Goal: Information Seeking & Learning: Learn about a topic

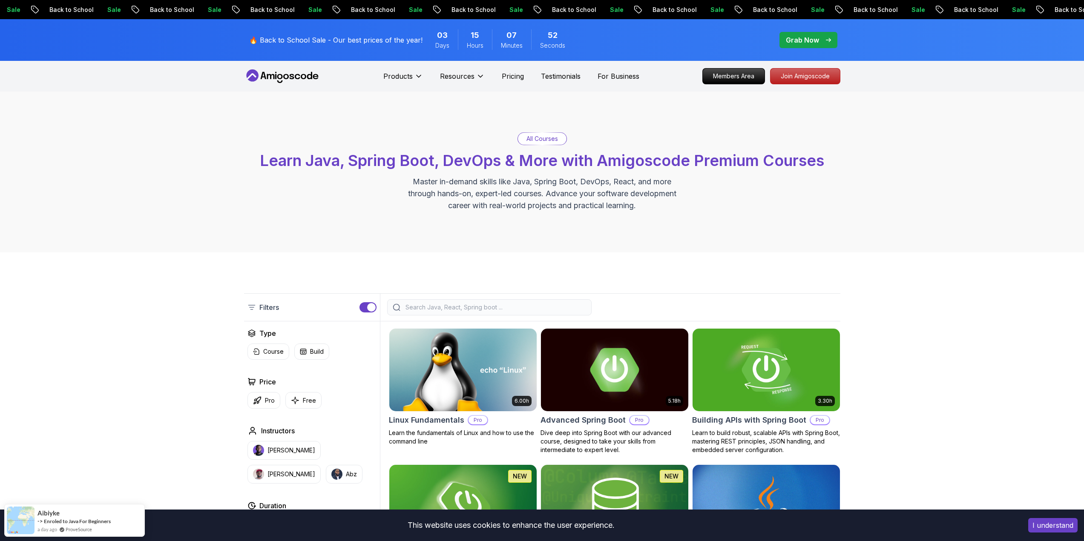
click at [447, 308] on input "search" at bounding box center [495, 307] width 182 height 9
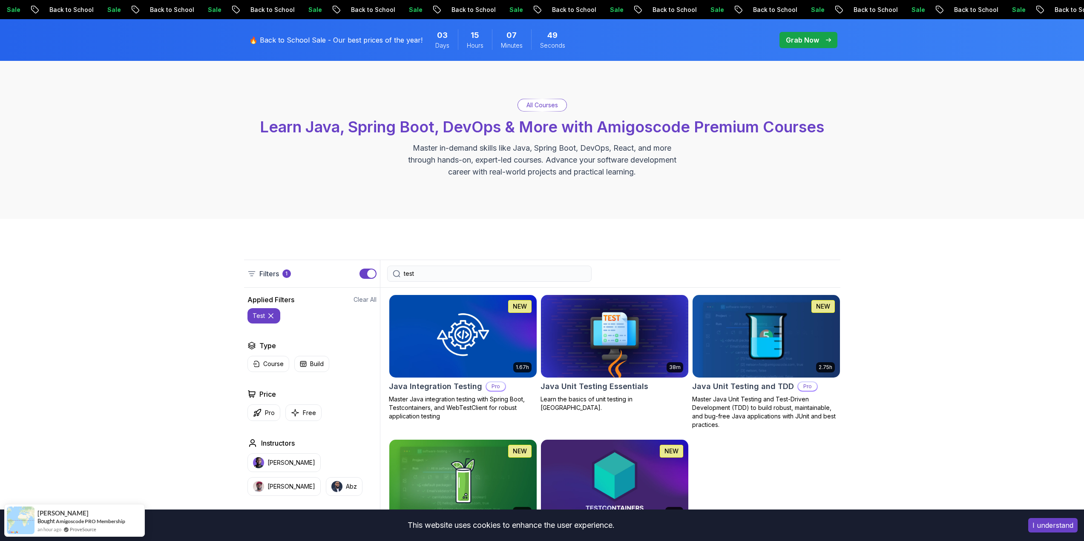
scroll to position [170, 0]
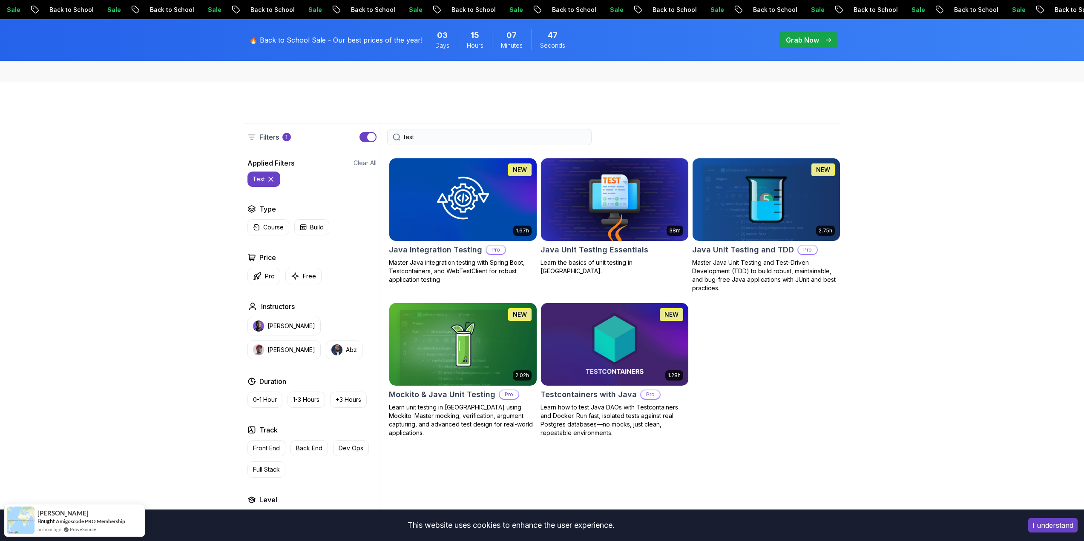
type input "test"
click at [596, 196] on img at bounding box center [614, 199] width 155 height 86
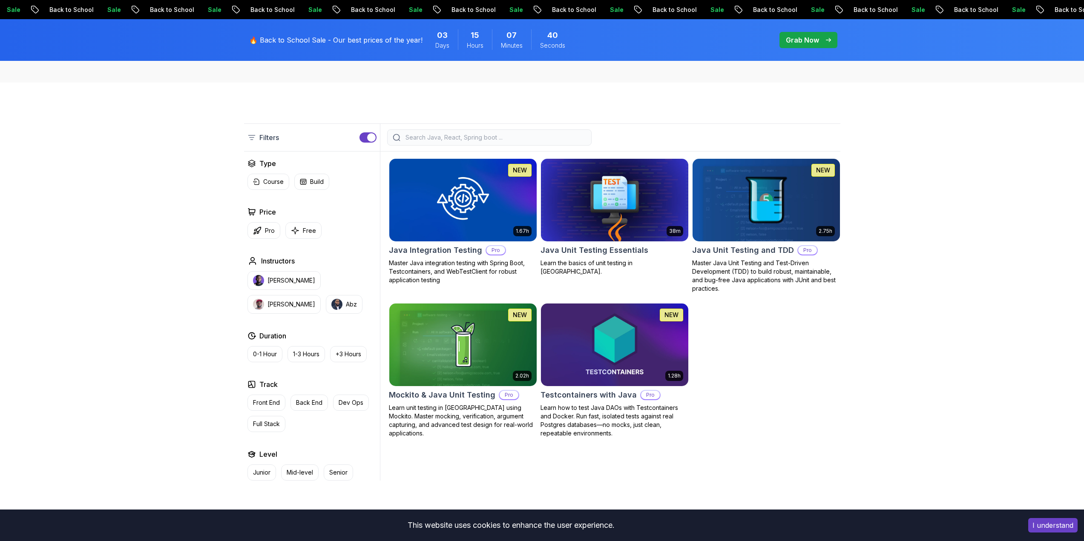
scroll to position [170, 0]
click at [602, 191] on img at bounding box center [614, 199] width 155 height 86
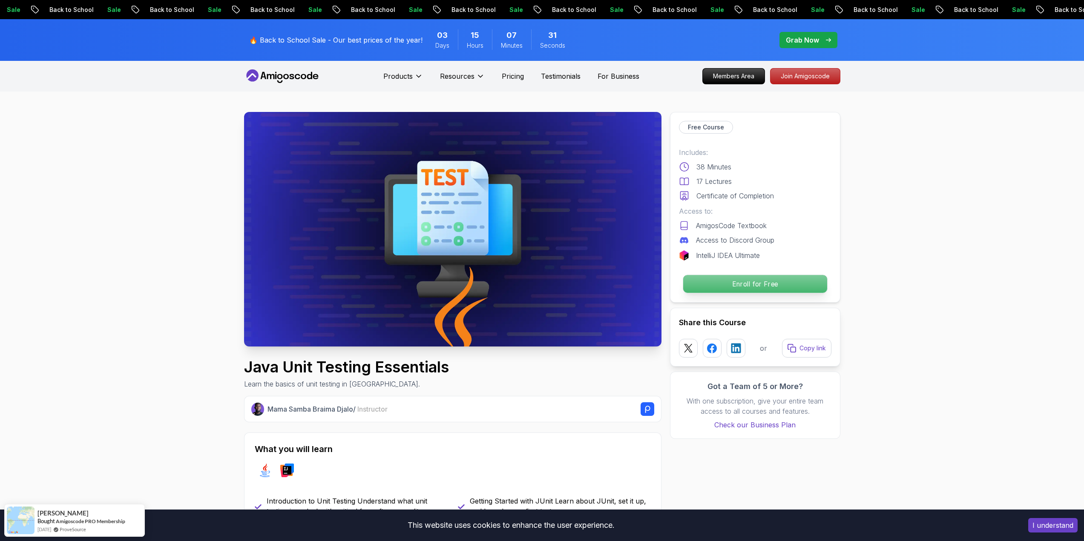
click at [783, 283] on p "Enroll for Free" at bounding box center [755, 284] width 144 height 18
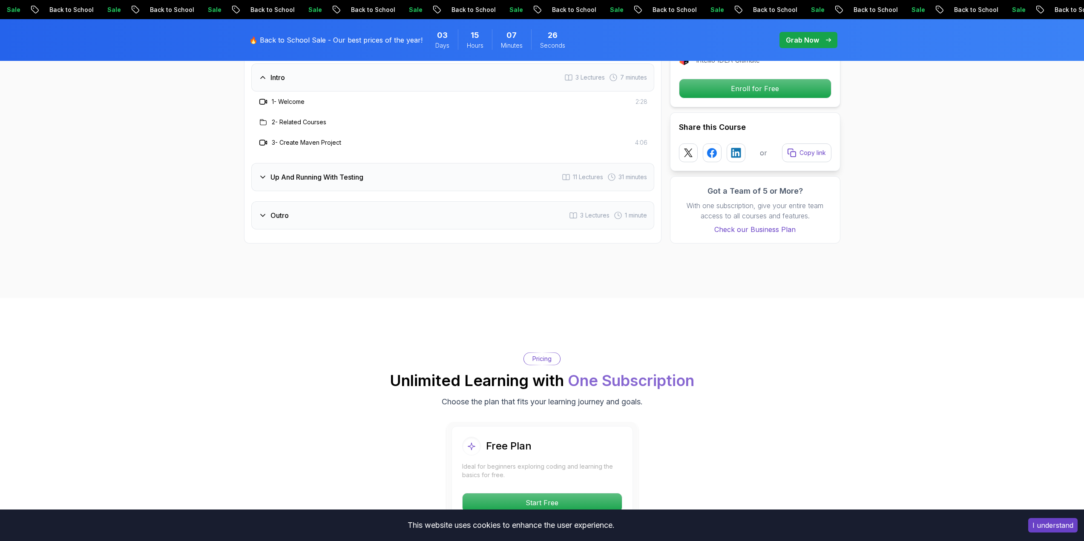
scroll to position [1235, 0]
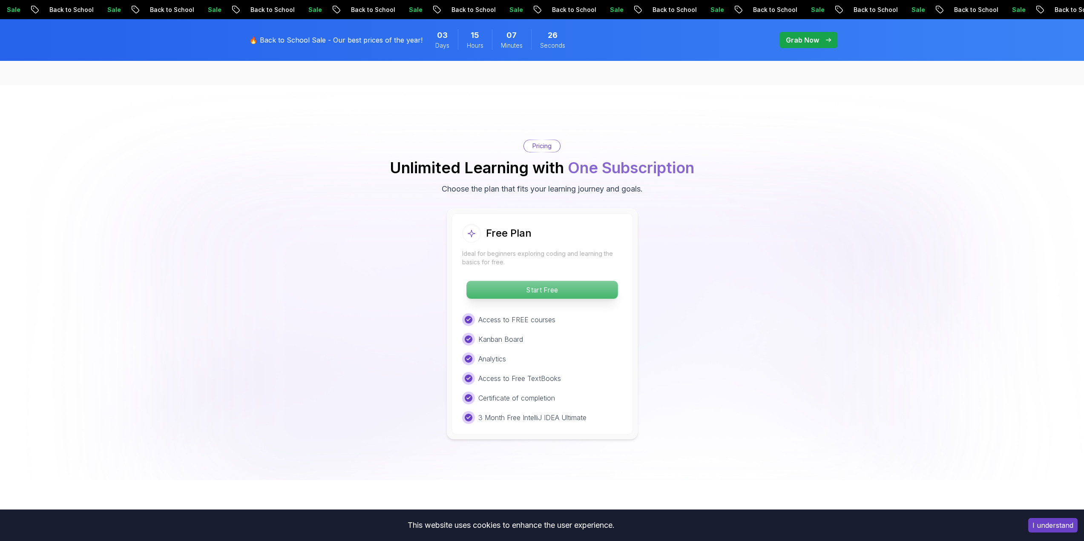
click at [540, 290] on p "Start Free" at bounding box center [541, 290] width 151 height 18
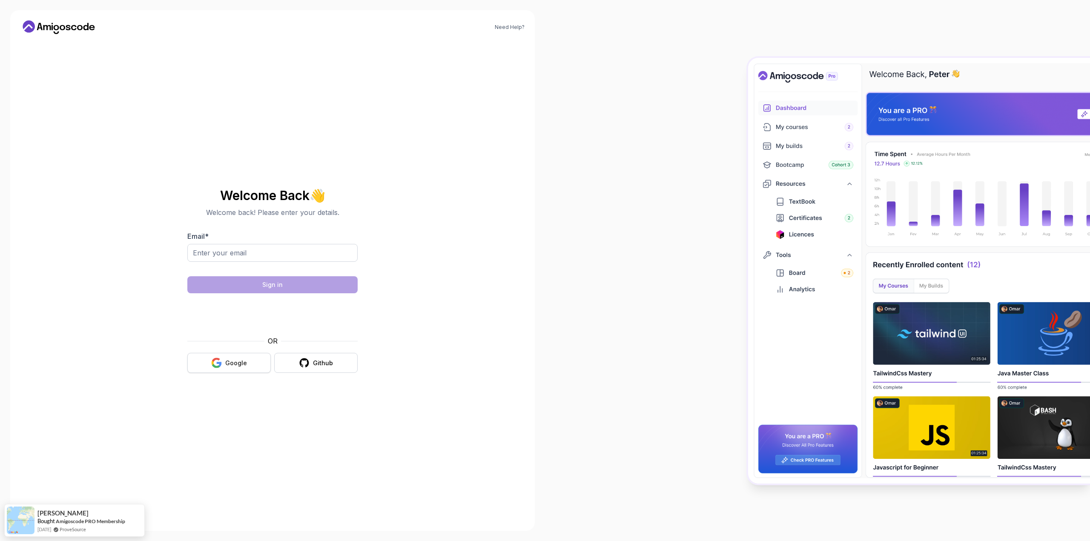
click at [247, 355] on button "Google" at bounding box center [228, 363] width 83 height 20
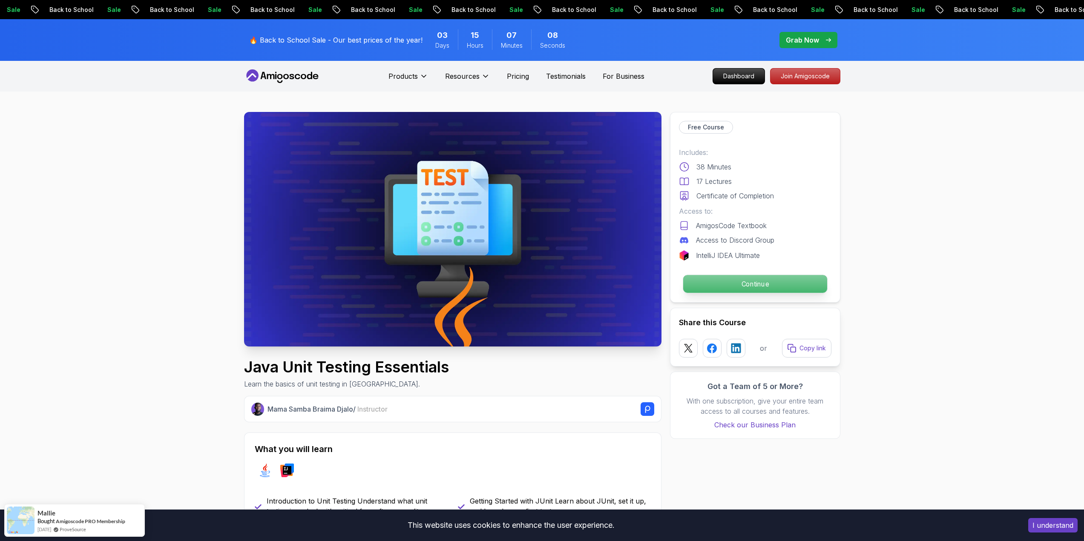
click at [746, 280] on p "Continue" at bounding box center [755, 284] width 144 height 18
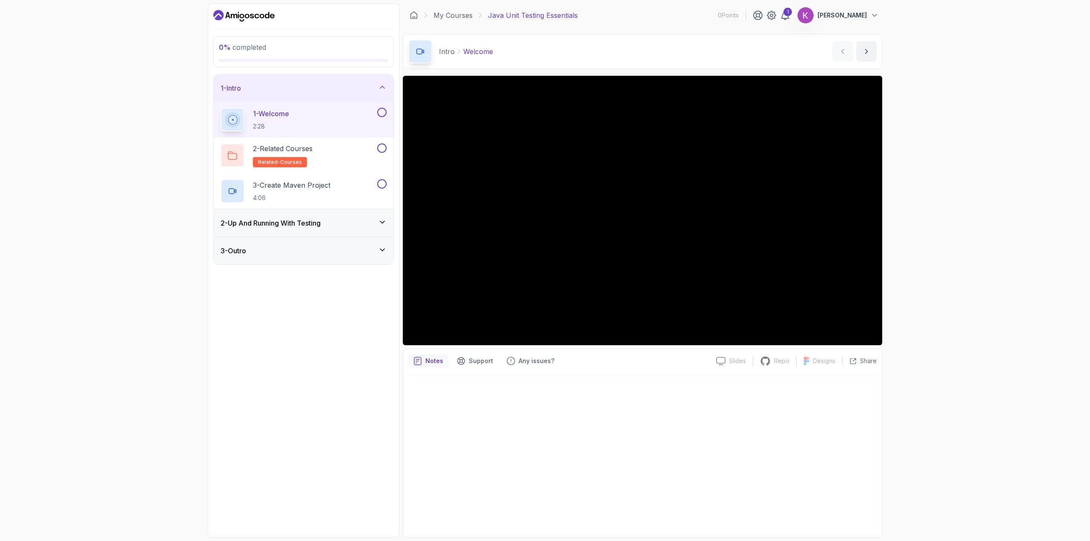
click at [384, 222] on icon at bounding box center [382, 222] width 4 height 2
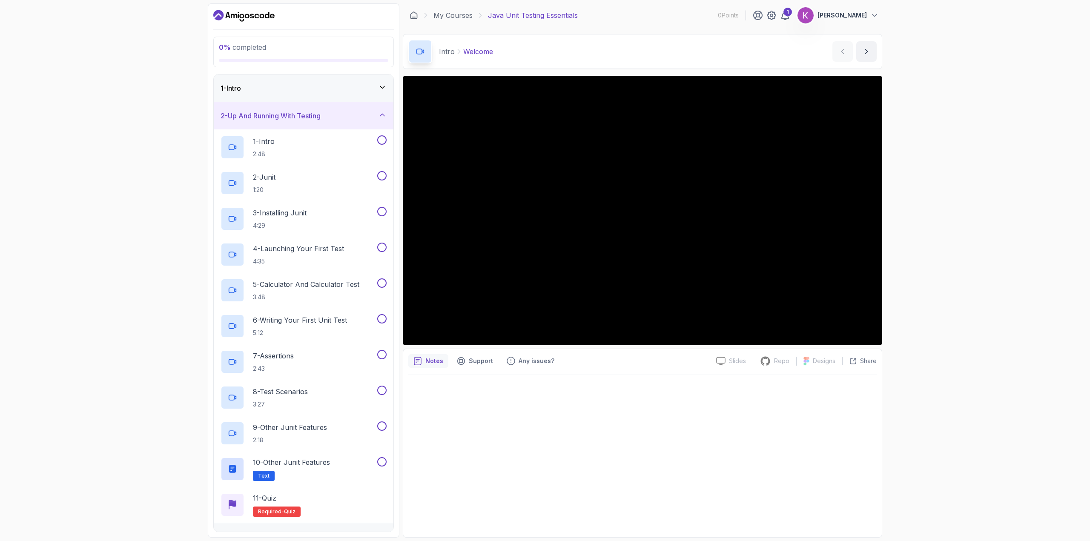
click at [95, 190] on div "0 % completed 1 - Intro 2 - Up And Running With Testing 1 - Intro 2:48 2 - Juni…" at bounding box center [545, 270] width 1090 height 541
click at [384, 86] on icon at bounding box center [382, 87] width 9 height 9
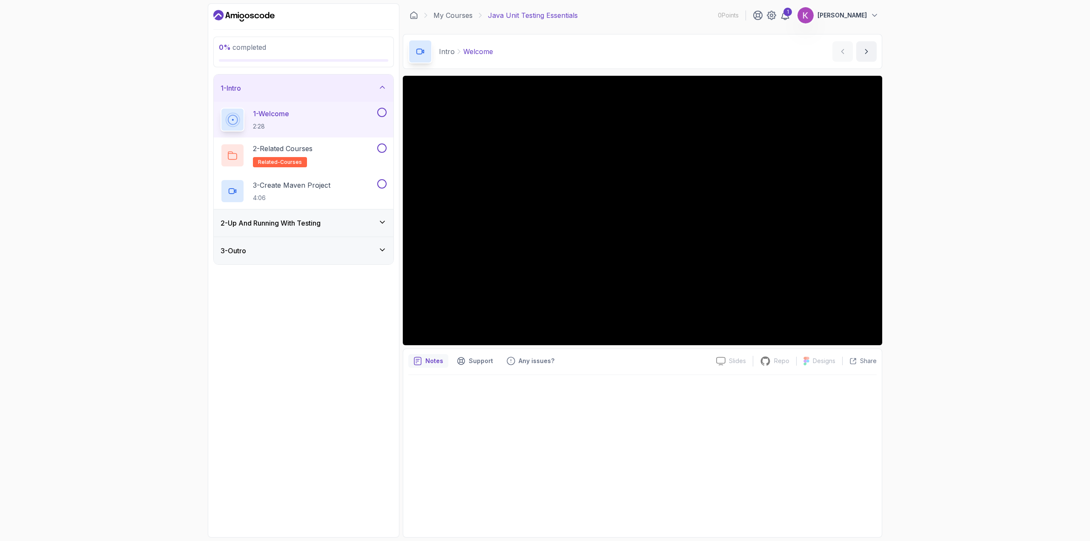
click at [387, 223] on div "2 - Up And Running With Testing" at bounding box center [304, 223] width 180 height 27
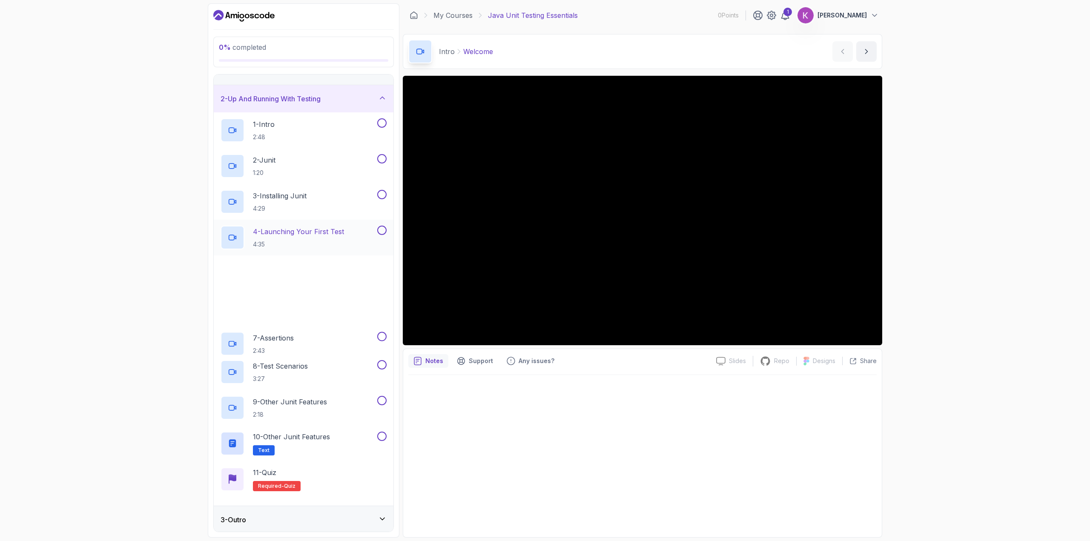
scroll to position [19, 0]
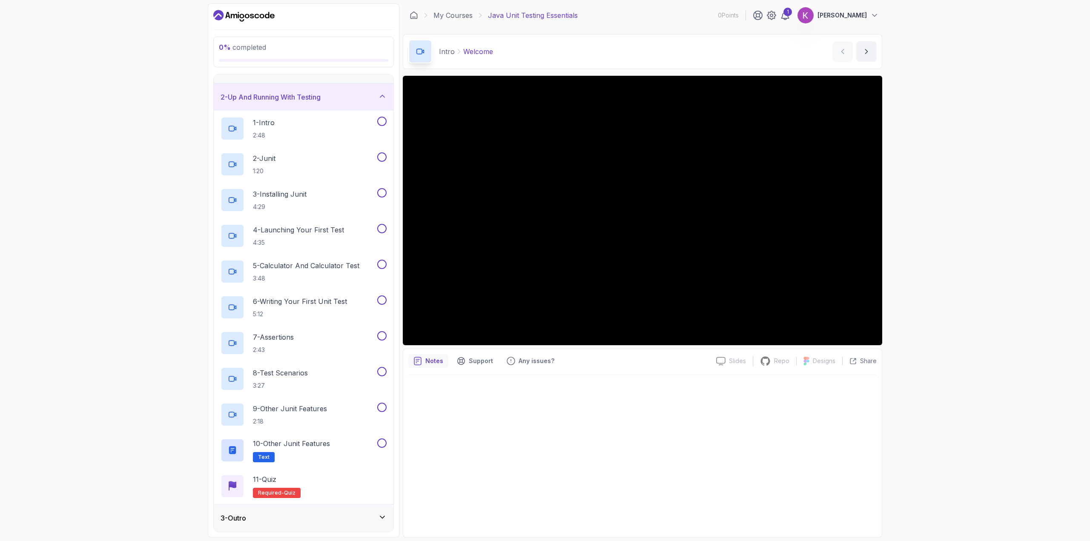
click at [385, 517] on icon at bounding box center [382, 517] width 9 height 9
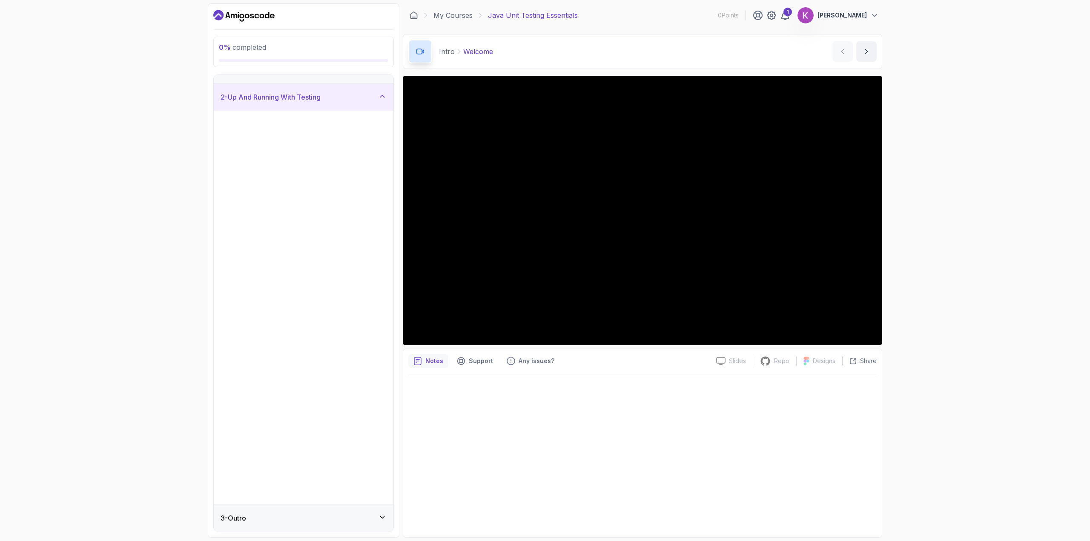
scroll to position [0, 0]
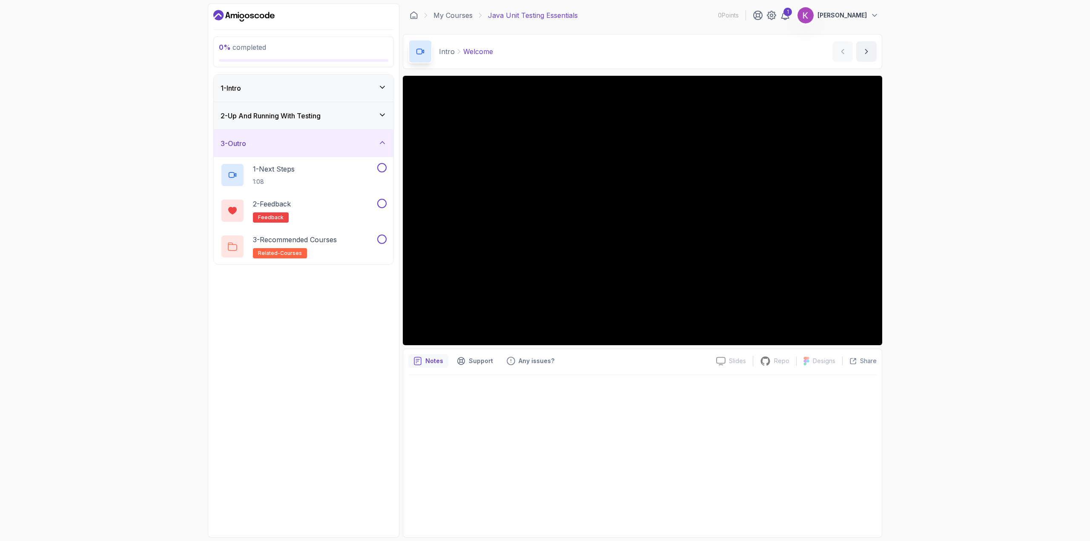
click at [382, 115] on icon at bounding box center [382, 115] width 9 height 9
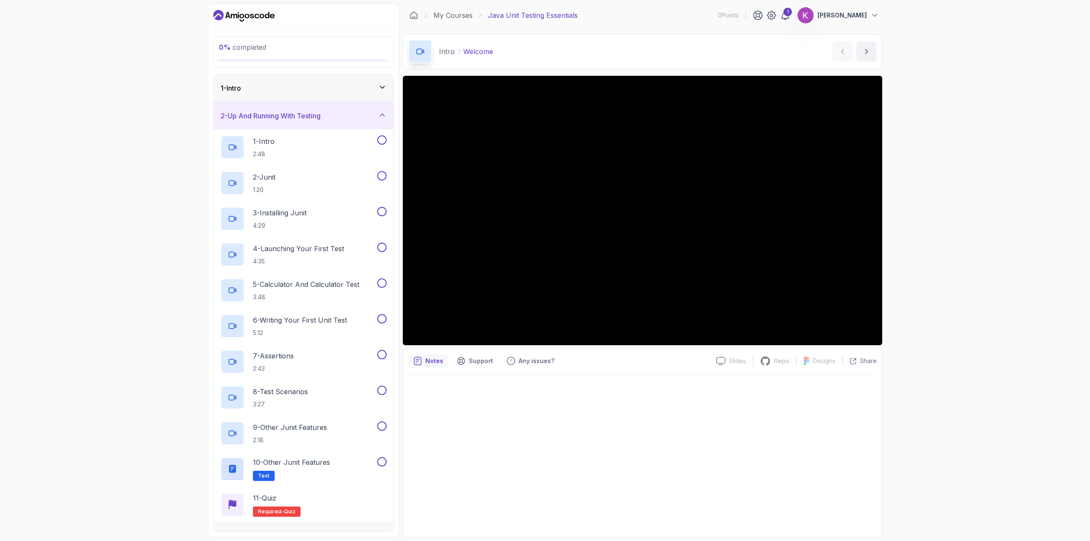
click at [78, 199] on div "0 % completed 1 - Intro 2 - Up And Running With Testing 1 - Intro 2:48 2 - Juni…" at bounding box center [545, 270] width 1090 height 541
click at [94, 215] on div "0 % completed 1 - Intro 2 - Up And Running With Testing 1 - Intro 2:48 2 - Juni…" at bounding box center [545, 270] width 1090 height 541
click at [85, 215] on div "0 % completed 1 - Intro 2 - Up And Running With Testing 1 - Intro 2:48 2 - Juni…" at bounding box center [545, 270] width 1090 height 541
click at [55, 226] on div "0 % completed 1 - Intro 2 - Up And Running With Testing 1 - Intro 2:48 2 - Juni…" at bounding box center [545, 270] width 1090 height 541
click at [56, 226] on div "0 % completed 1 - Intro 2 - Up And Running With Testing 1 - Intro 2:48 2 - Juni…" at bounding box center [545, 270] width 1090 height 541
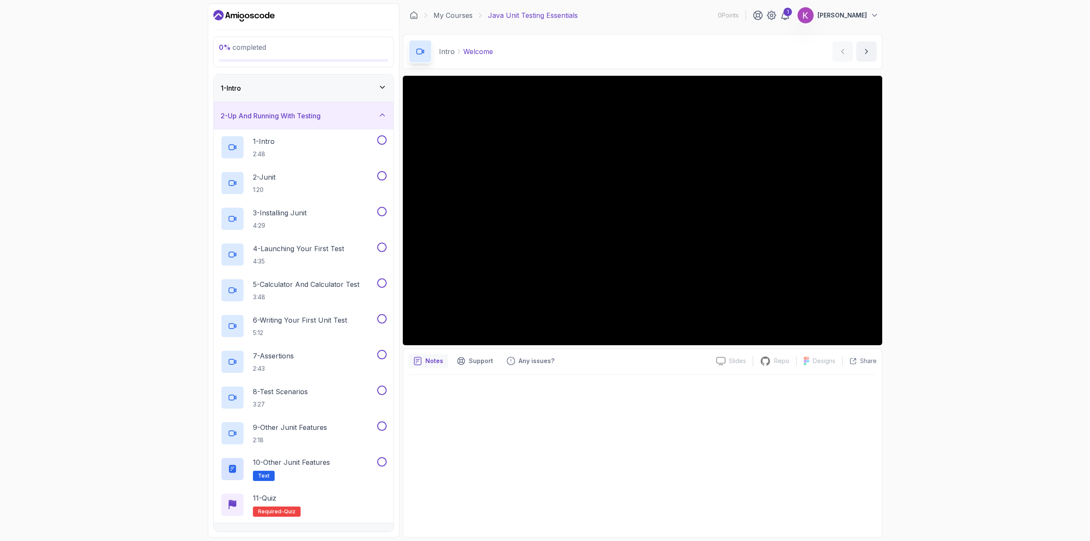
click at [56, 226] on div "0 % completed 1 - Intro 2 - Up And Running With Testing 1 - Intro 2:48 2 - Juni…" at bounding box center [545, 270] width 1090 height 541
click at [792, 14] on div "1" at bounding box center [788, 12] width 9 height 9
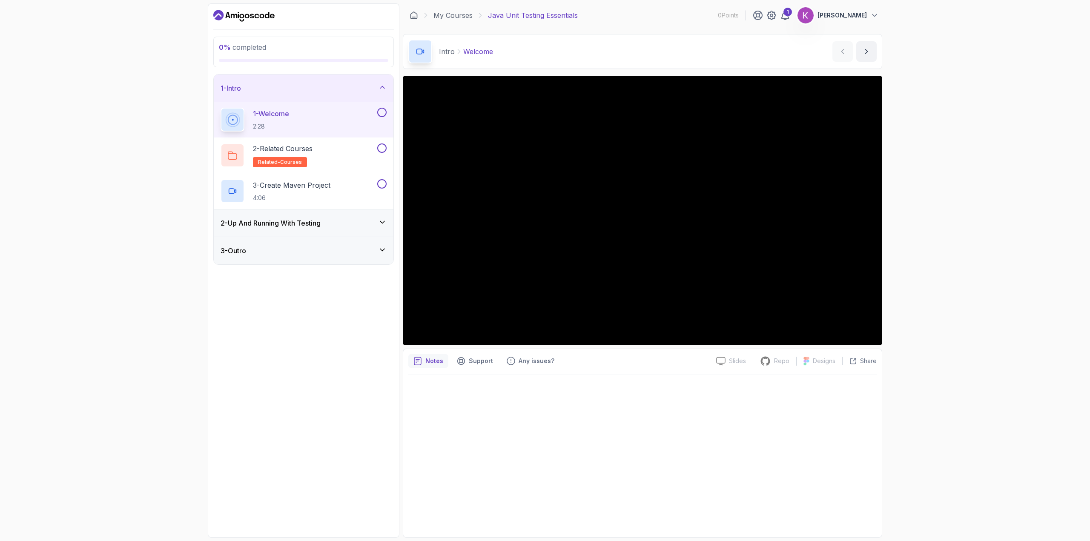
click at [433, 358] on p "Notes" at bounding box center [434, 361] width 18 height 9
click at [384, 226] on icon at bounding box center [382, 222] width 9 height 9
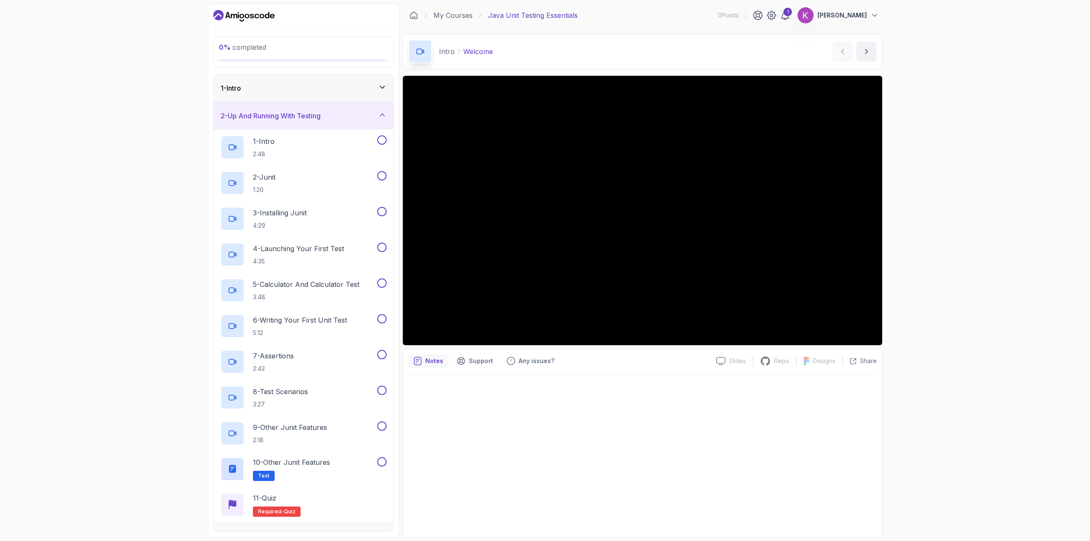
click at [372, 87] on div "1 - Intro" at bounding box center [304, 88] width 166 height 10
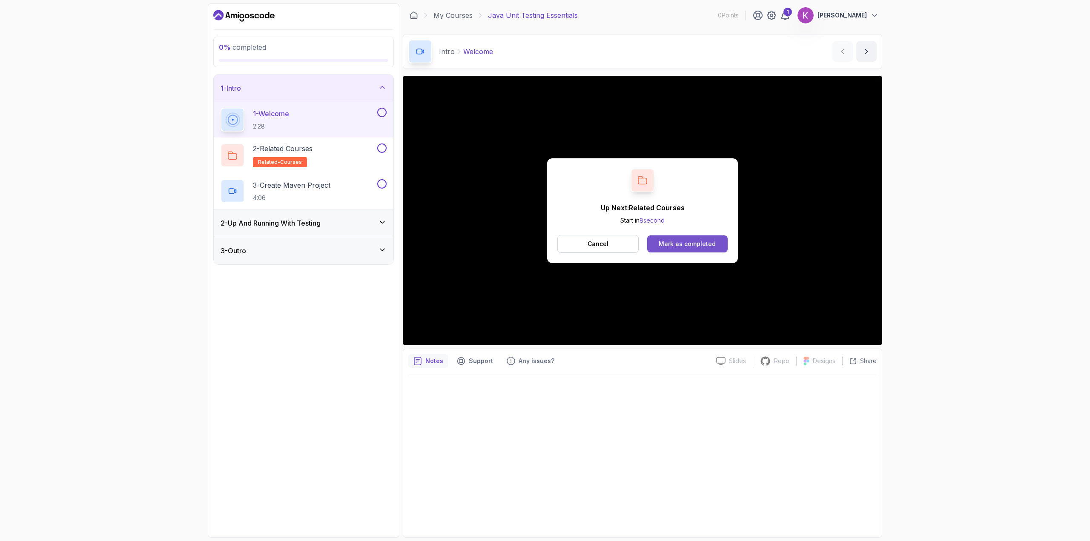
click at [691, 242] on div "Mark as completed" at bounding box center [687, 244] width 57 height 9
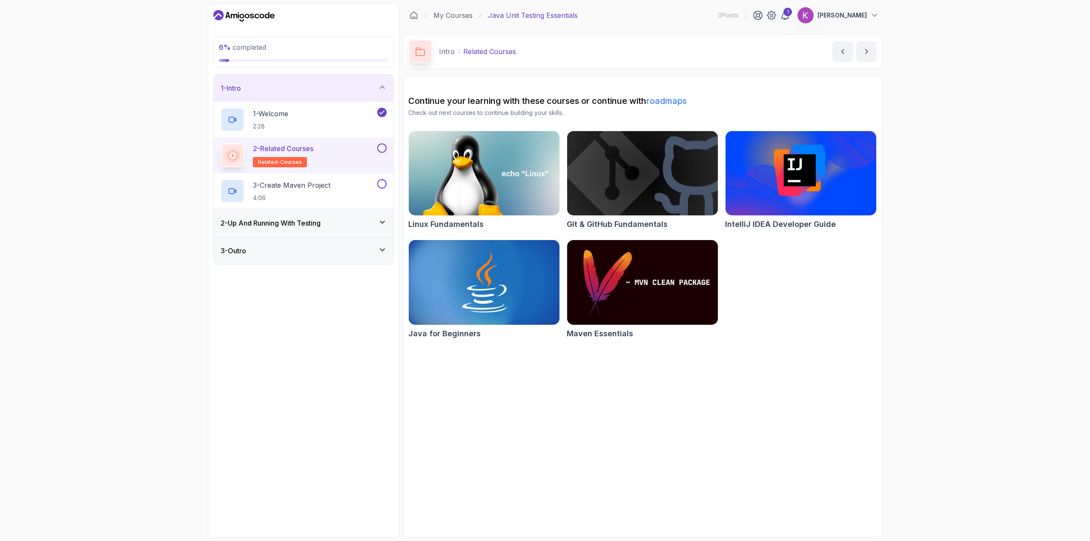
click at [368, 148] on div "2 - Related Courses related-courses" at bounding box center [298, 156] width 155 height 24
click at [347, 188] on div "3 - Create Maven Project 4:06" at bounding box center [298, 191] width 155 height 24
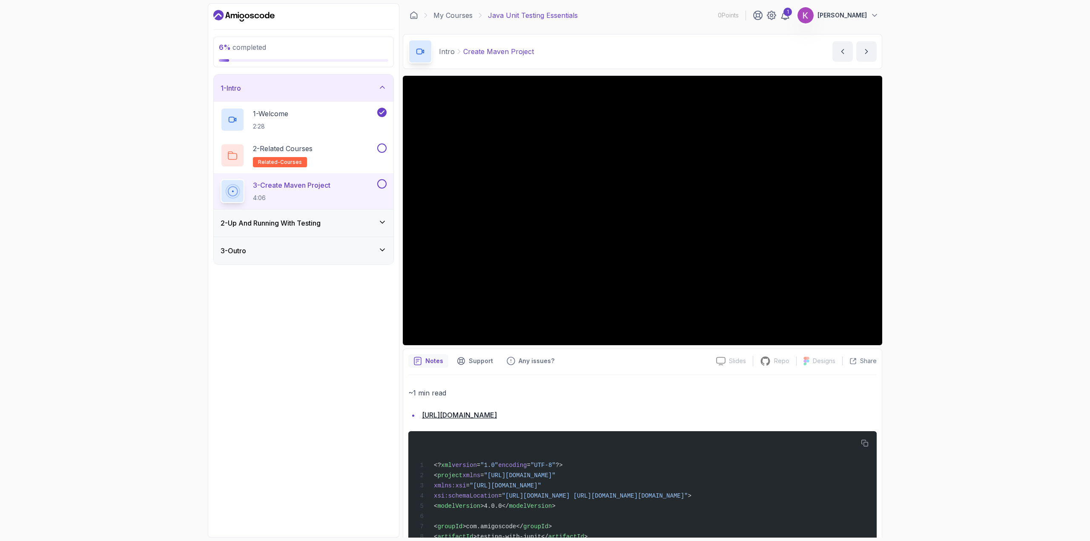
click at [385, 223] on icon at bounding box center [382, 222] width 9 height 9
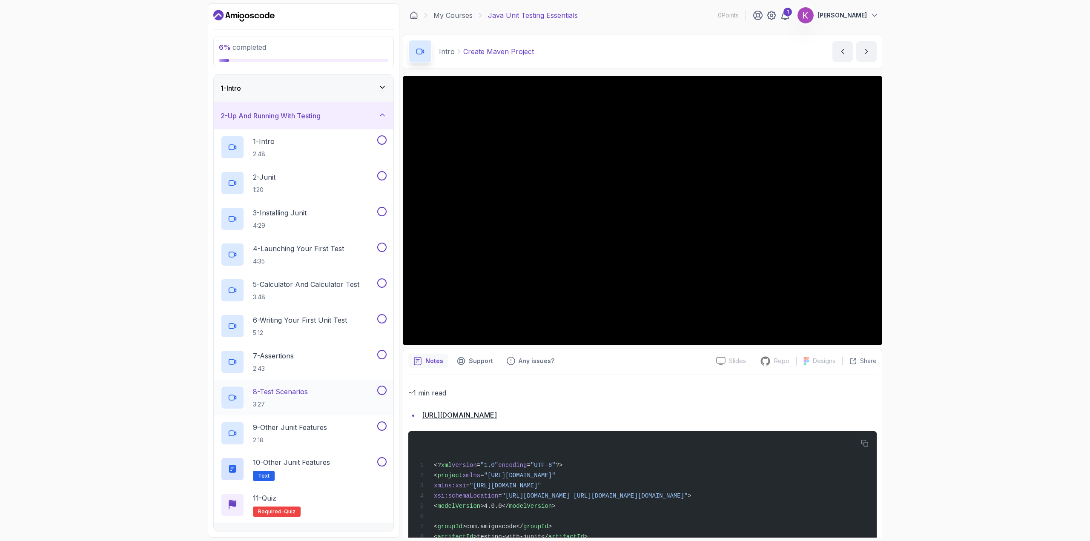
click at [283, 388] on p "8 - Test Scenarios" at bounding box center [280, 392] width 55 height 10
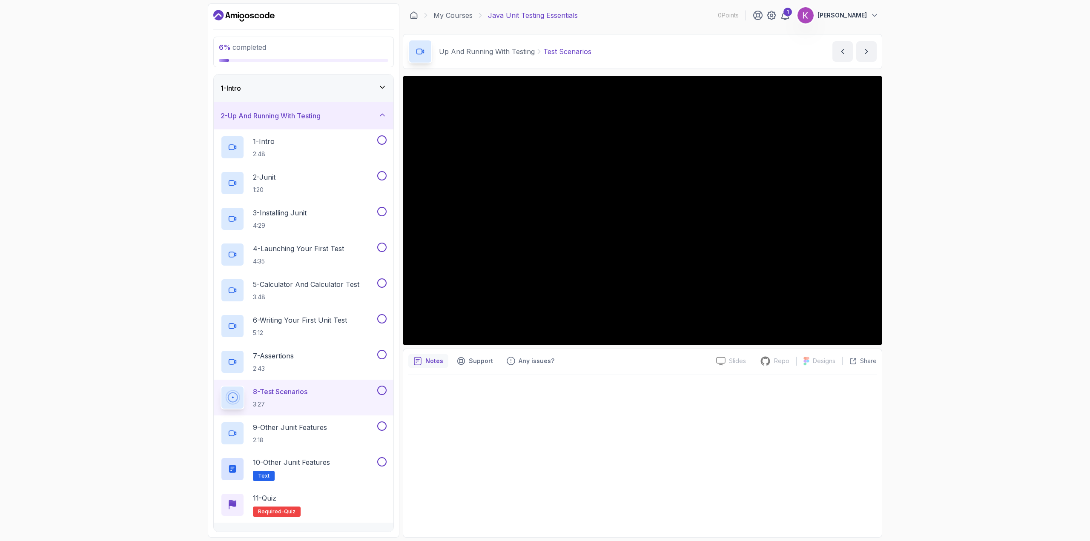
click at [127, 221] on div "6 % completed 1 - Intro 2 - Up And Running With Testing 1 - Intro 2:48 2 - Juni…" at bounding box center [545, 270] width 1090 height 541
click at [165, 142] on div "6 % completed 1 - Intro 2 - Up And Running With Testing 1 - Intro 2:48 2 - Juni…" at bounding box center [545, 270] width 1090 height 541
click at [157, 161] on div "6 % completed 1 - Intro 2 - Up And Running With Testing 1 - Intro 2:48 2 - Juni…" at bounding box center [545, 270] width 1090 height 541
click at [129, 195] on div "6 % completed 1 - Intro 2 - Up And Running With Testing 1 - Intro 2:48 2 - Juni…" at bounding box center [545, 270] width 1090 height 541
click at [384, 86] on icon at bounding box center [382, 87] width 9 height 9
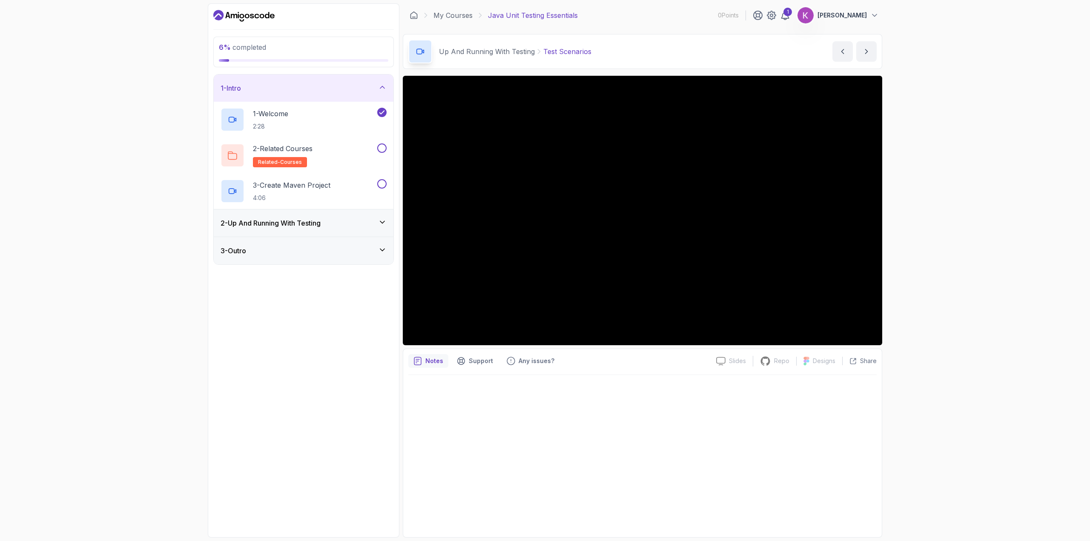
click at [384, 85] on icon at bounding box center [382, 87] width 9 height 9
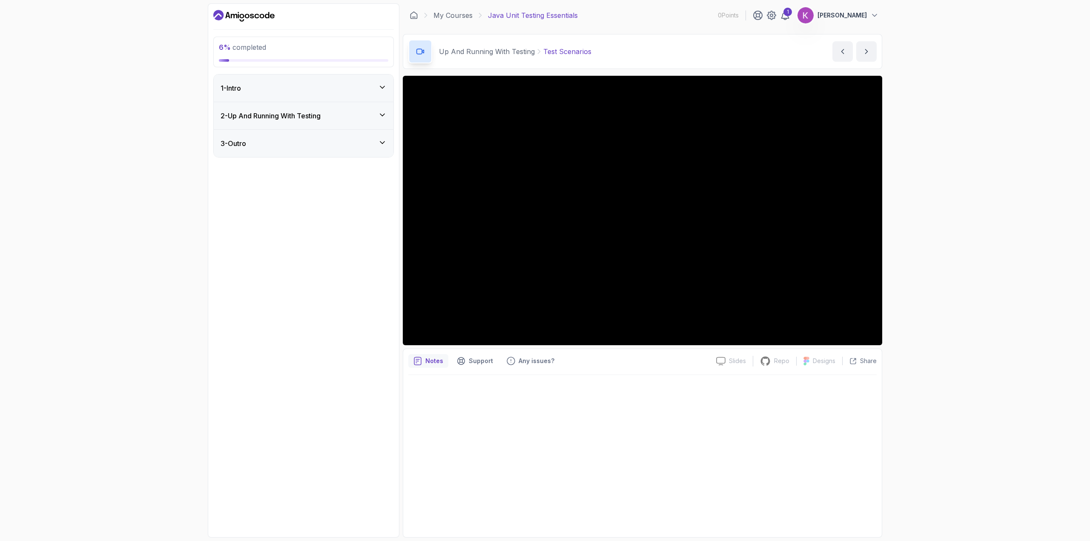
click at [321, 115] on h3 "2 - Up And Running With Testing" at bounding box center [271, 116] width 100 height 10
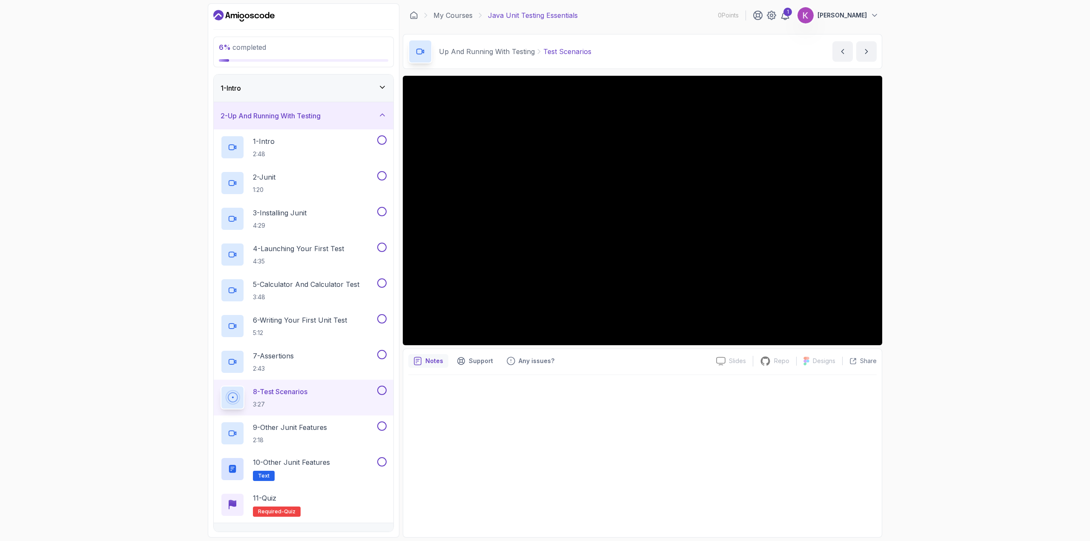
click at [115, 253] on div "6 % completed 1 - Intro 2 - Up And Running With Testing 1 - Intro 2:48 2 - Juni…" at bounding box center [545, 270] width 1090 height 541
click at [103, 131] on div "6 % completed 1 - Intro 2 - Up And Running With Testing 1 - Intro 2:48 2 - Juni…" at bounding box center [545, 270] width 1090 height 541
click at [288, 88] on div "1 - Intro" at bounding box center [304, 88] width 166 height 10
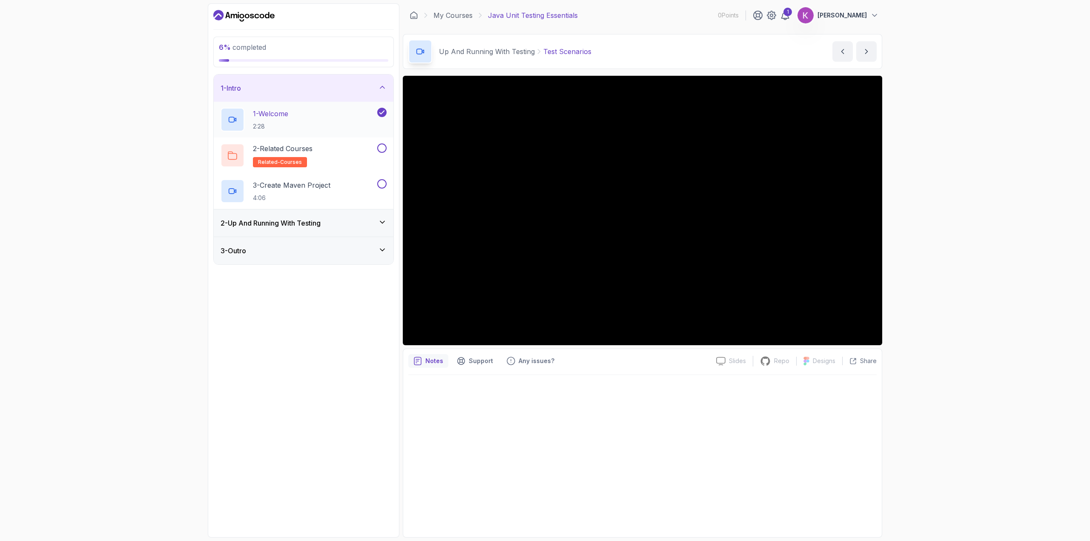
click at [276, 112] on p "1 - Welcome" at bounding box center [270, 114] width 35 height 10
click at [147, 65] on div "6 % completed 1 - Intro 1 - Welcome 2:28 2 - Related Courses related-courses 3 …" at bounding box center [545, 270] width 1090 height 541
